Goal: Transaction & Acquisition: Purchase product/service

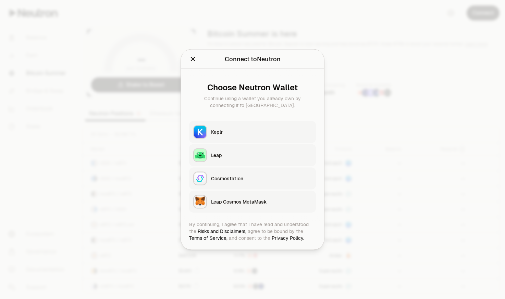
click at [230, 131] on div "Keplr" at bounding box center [261, 132] width 101 height 7
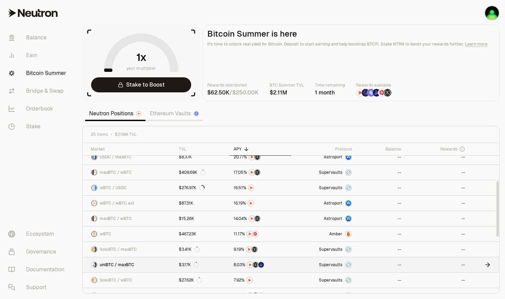
scroll to position [103, 0]
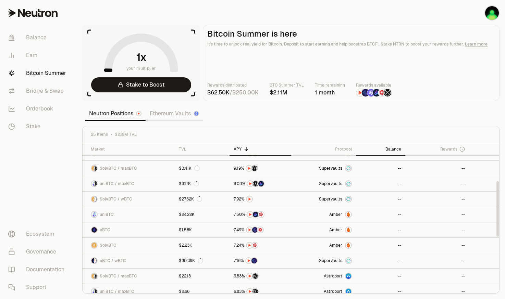
click at [396, 152] on th "Balance" at bounding box center [381, 149] width 50 height 13
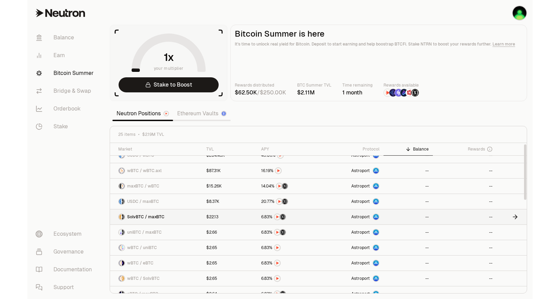
scroll to position [0, 0]
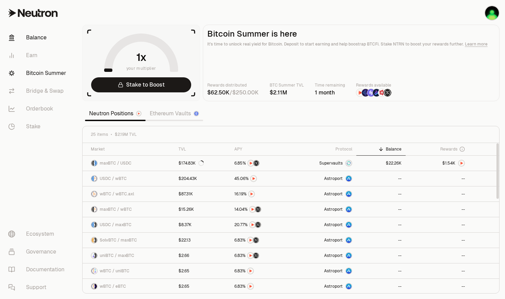
click at [48, 41] on link "Balance" at bounding box center [38, 38] width 71 height 18
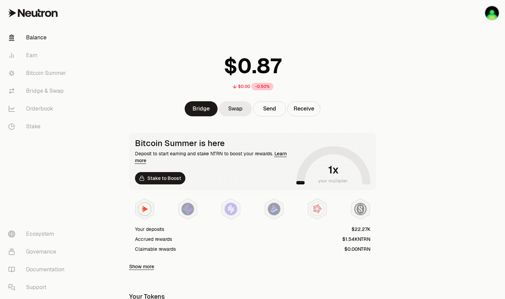
click at [230, 113] on link "Swap" at bounding box center [235, 108] width 33 height 15
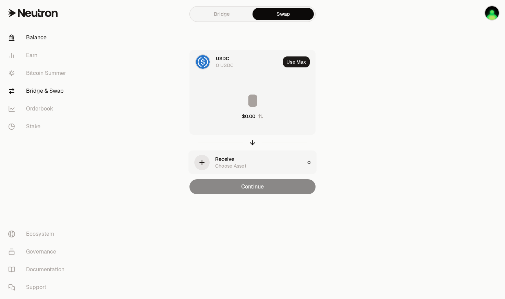
click at [42, 44] on link "Balance" at bounding box center [38, 38] width 71 height 18
